Goal: Information Seeking & Learning: Check status

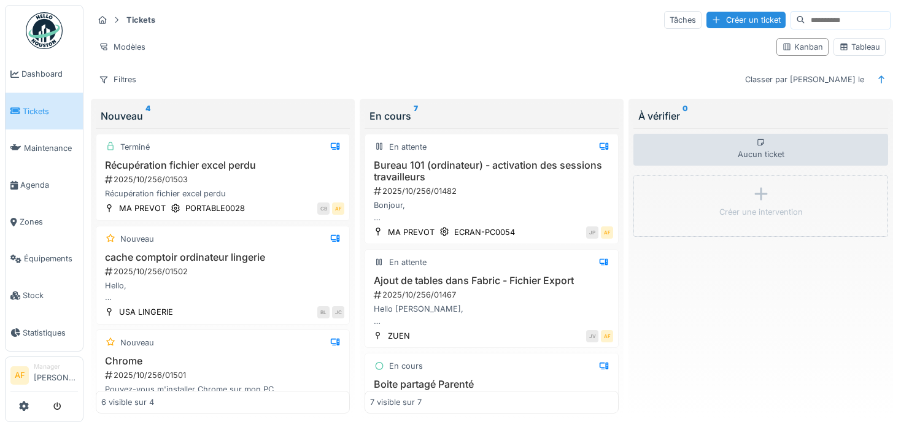
click at [45, 106] on span "Tickets" at bounding box center [50, 112] width 55 height 12
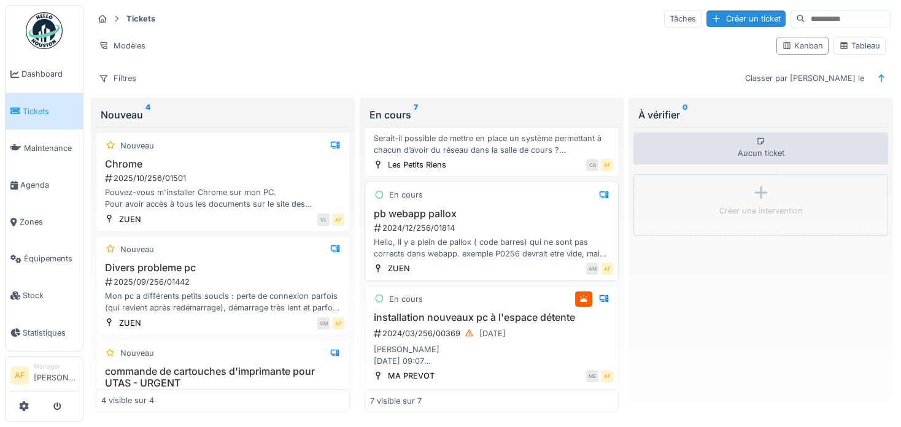
scroll to position [10, 0]
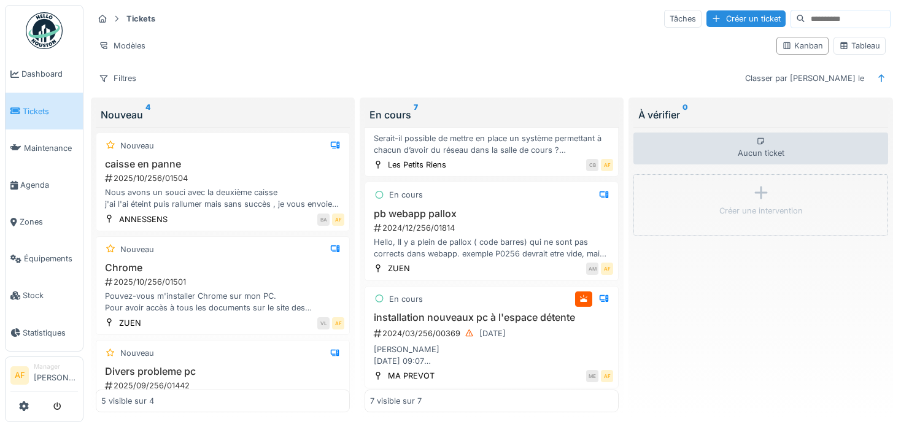
click at [42, 114] on span "Tickets" at bounding box center [50, 112] width 55 height 12
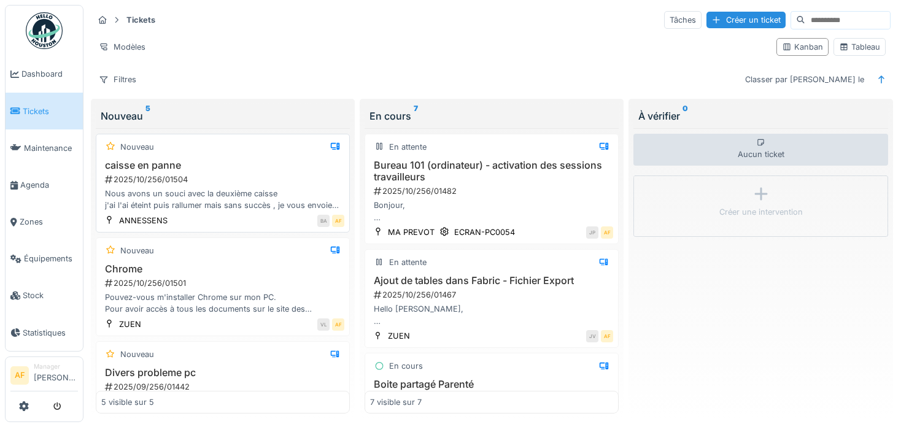
click at [255, 188] on div "Nous avons un souci avec la deuxième caisse j'ai l'ai éteint puis rallumer mais…" at bounding box center [222, 199] width 243 height 23
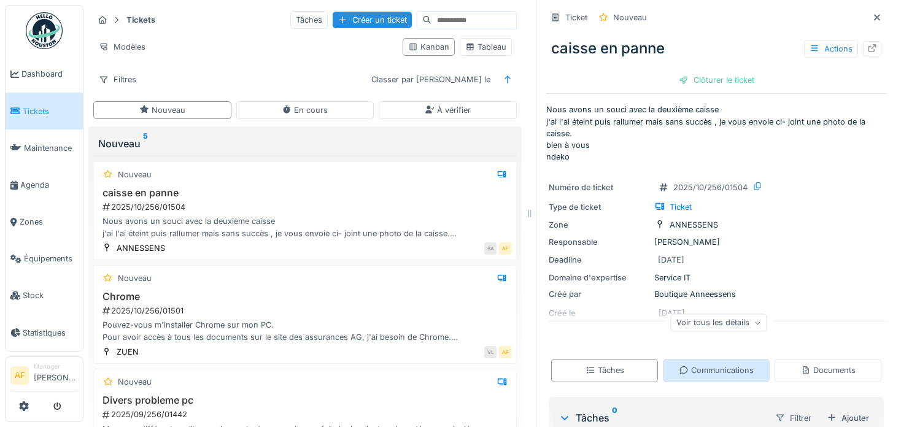
click at [721, 376] on div "Communications" at bounding box center [716, 370] width 75 height 12
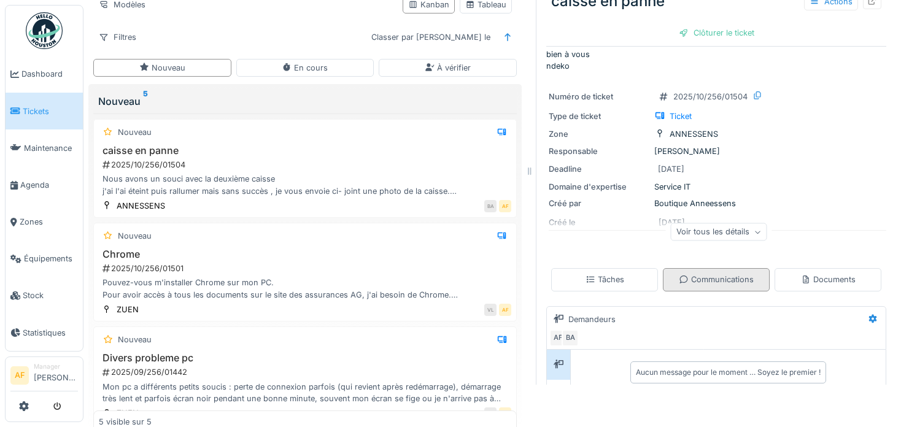
scroll to position [101, 0]
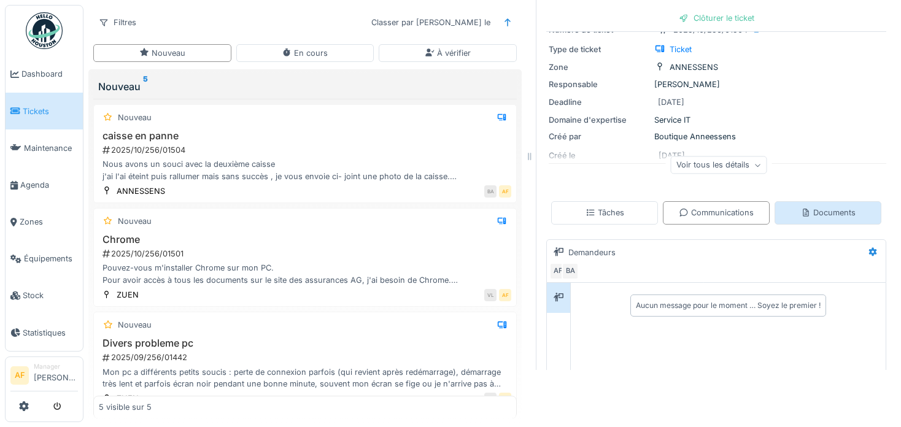
click at [779, 204] on div "Documents" at bounding box center [827, 212] width 107 height 23
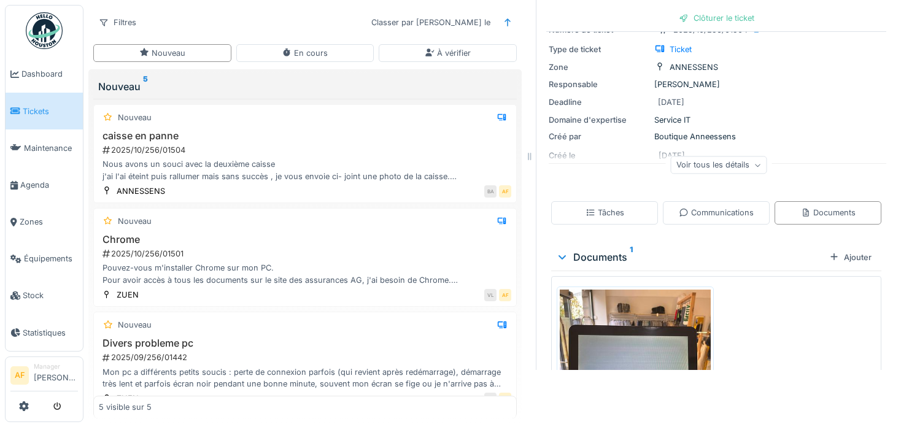
scroll to position [162, 0]
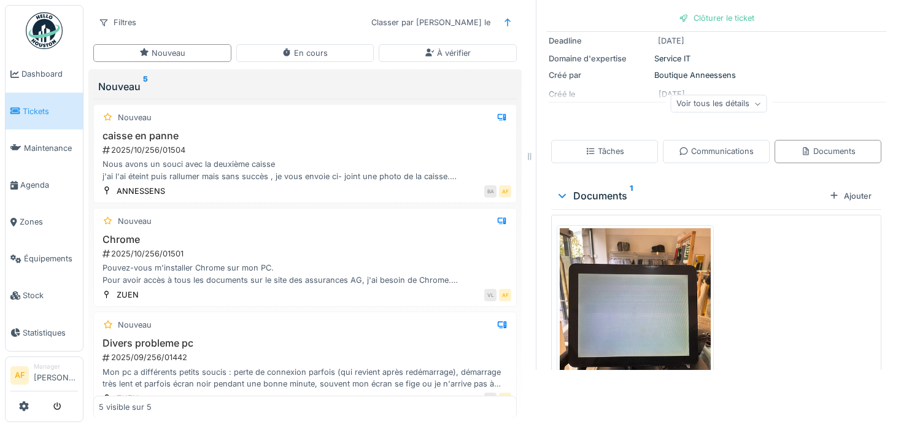
click at [646, 301] on img at bounding box center [635, 328] width 151 height 201
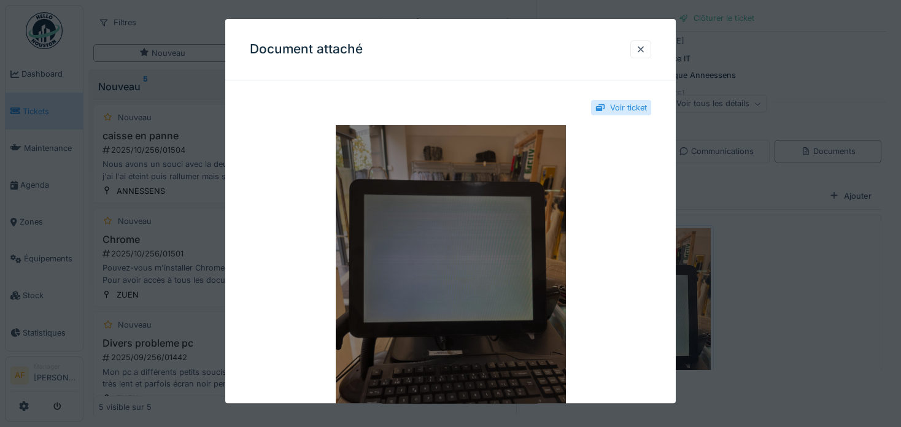
click at [516, 247] on img at bounding box center [450, 279] width 401 height 307
